Goal: Ask a question

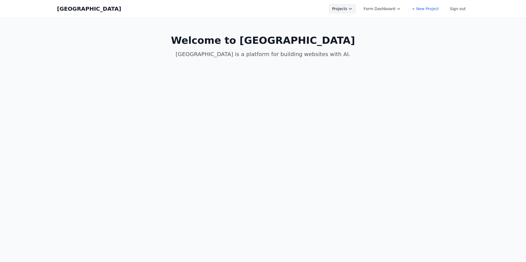
click at [347, 9] on button "Projects" at bounding box center [342, 9] width 27 height 10
click at [365, 41] on link "Allen Test New" at bounding box center [359, 39] width 61 height 10
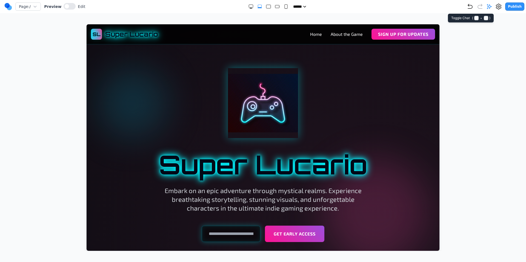
click at [491, 8] on icon at bounding box center [488, 6] width 5 height 5
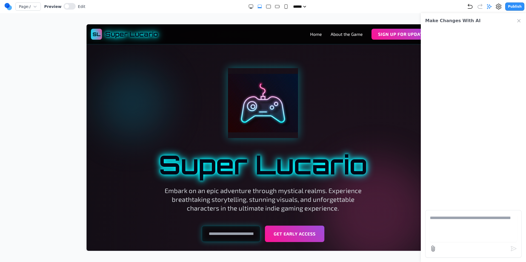
click at [445, 217] on textarea at bounding box center [473, 228] width 87 height 27
type textarea "**********"
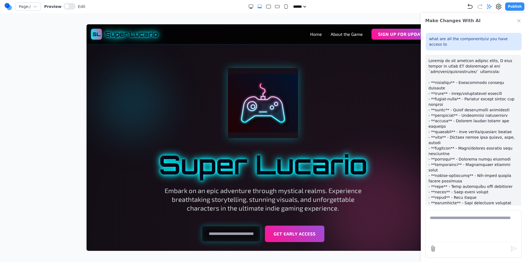
click at [458, 75] on p at bounding box center [472, 228] width 89 height 340
